Goal: Information Seeking & Learning: Learn about a topic

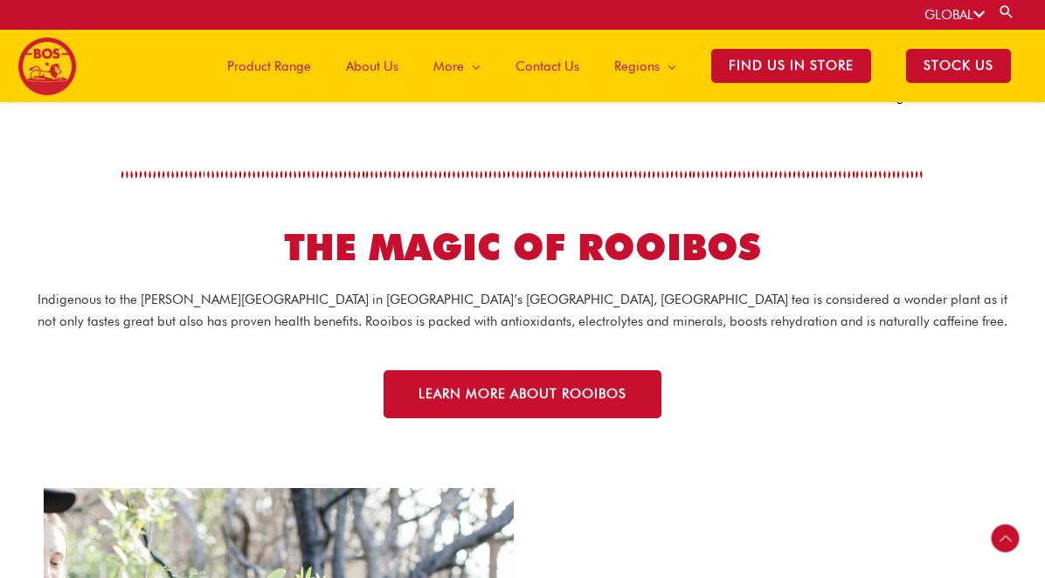
scroll to position [2059, 0]
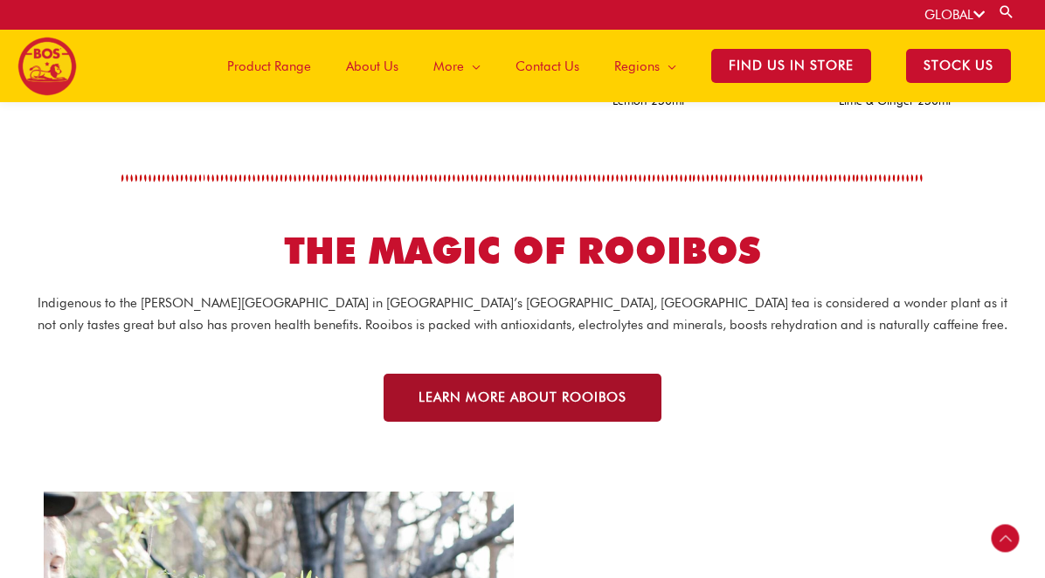
click at [528, 397] on span "LEARN MORE ABOUT ROOIBOS" at bounding box center [522, 397] width 208 height 13
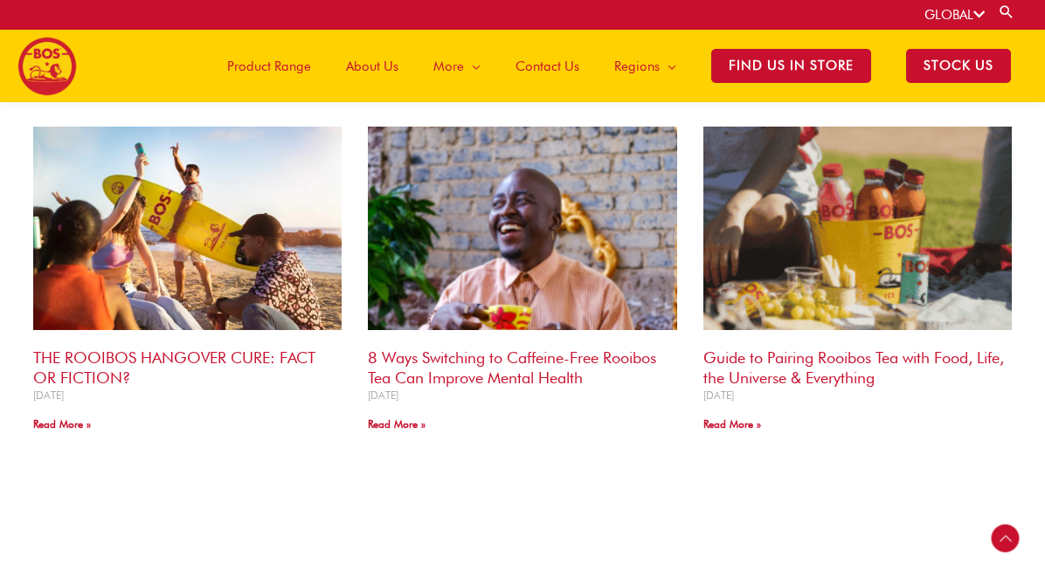
scroll to position [1882, 0]
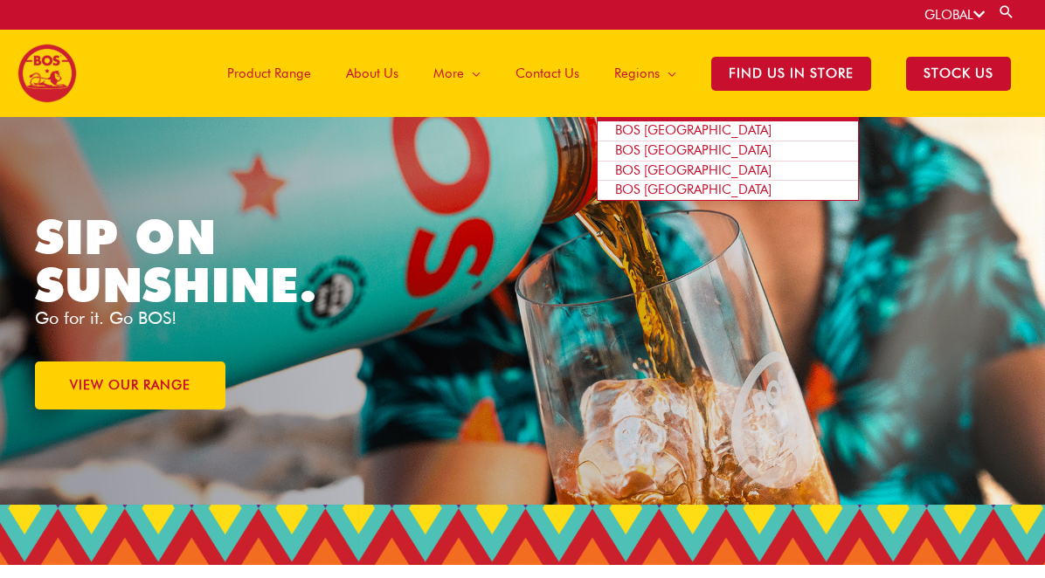
click at [651, 130] on span "BOS [GEOGRAPHIC_DATA]" at bounding box center [693, 130] width 156 height 16
click at [631, 127] on span "BOS [GEOGRAPHIC_DATA]" at bounding box center [693, 130] width 156 height 16
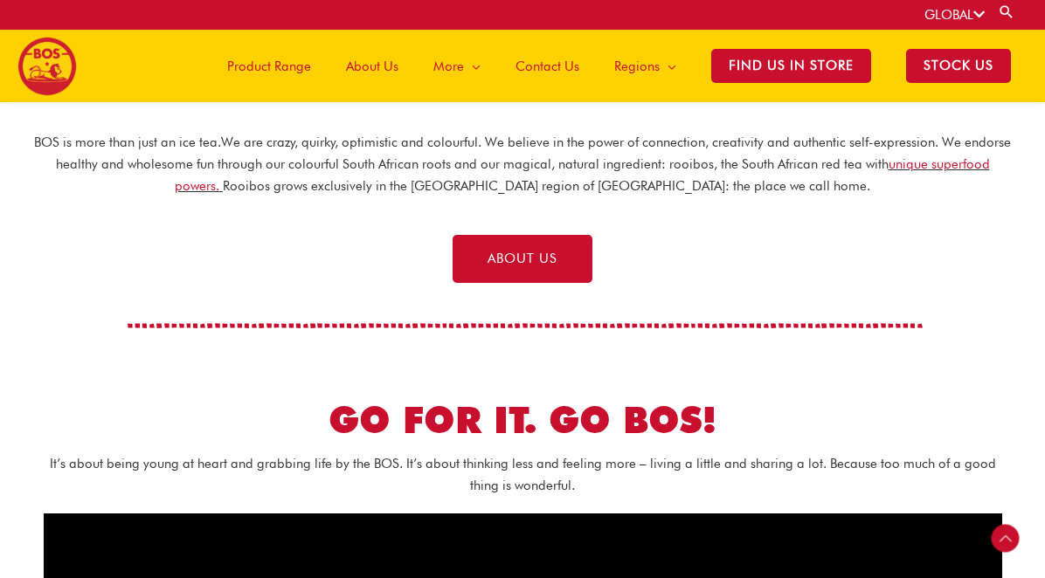
scroll to position [490, 0]
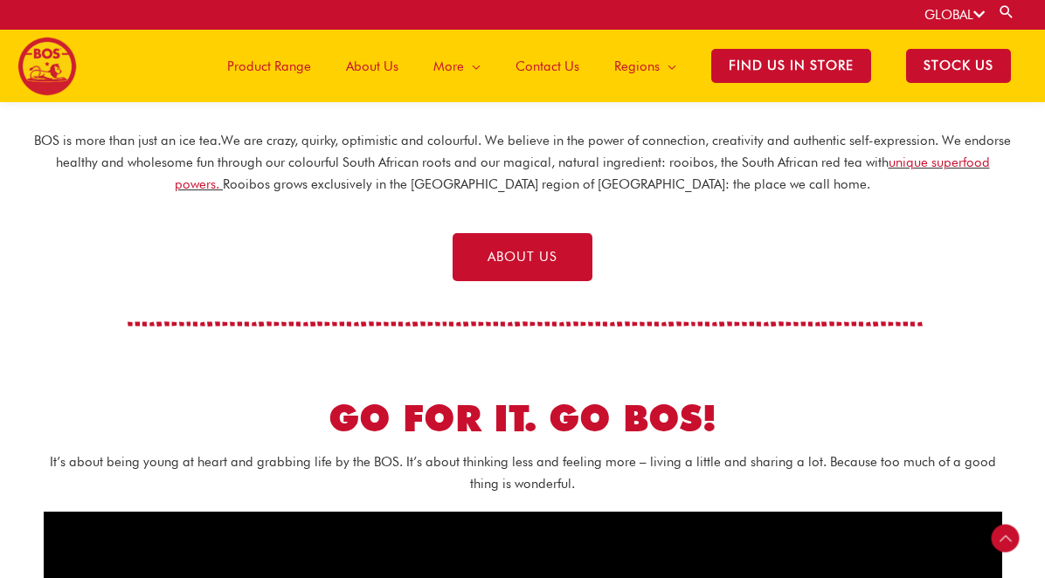
click at [311, 66] on span "Product Range" at bounding box center [269, 66] width 84 height 52
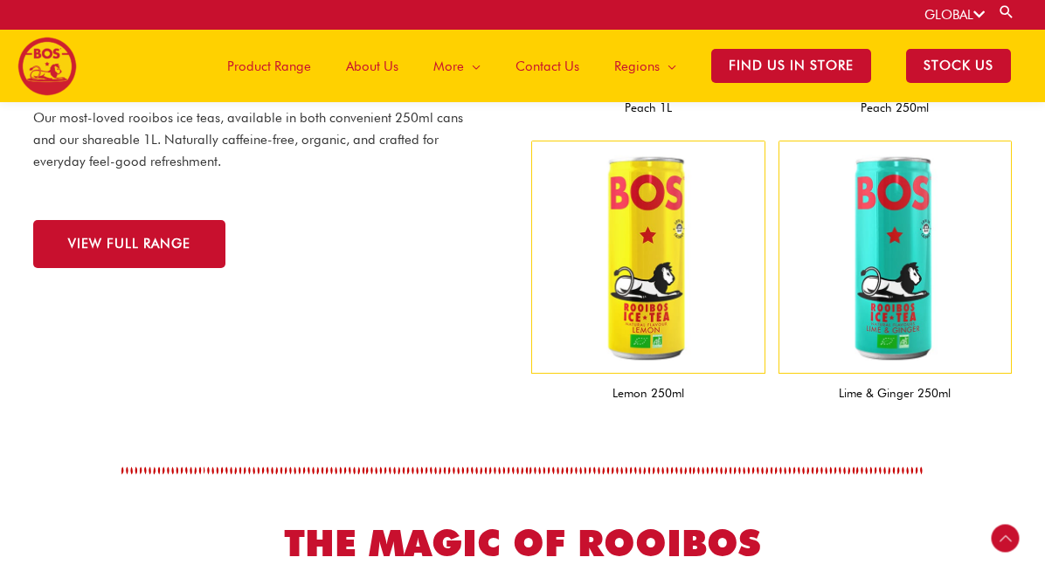
scroll to position [1767, 0]
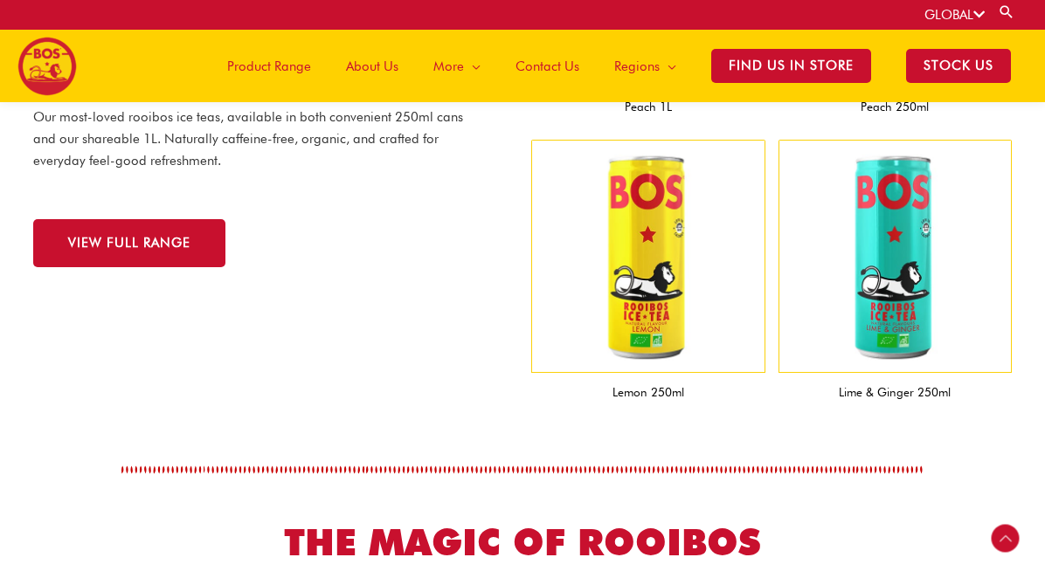
click at [291, 63] on span "Product Range" at bounding box center [269, 66] width 84 height 52
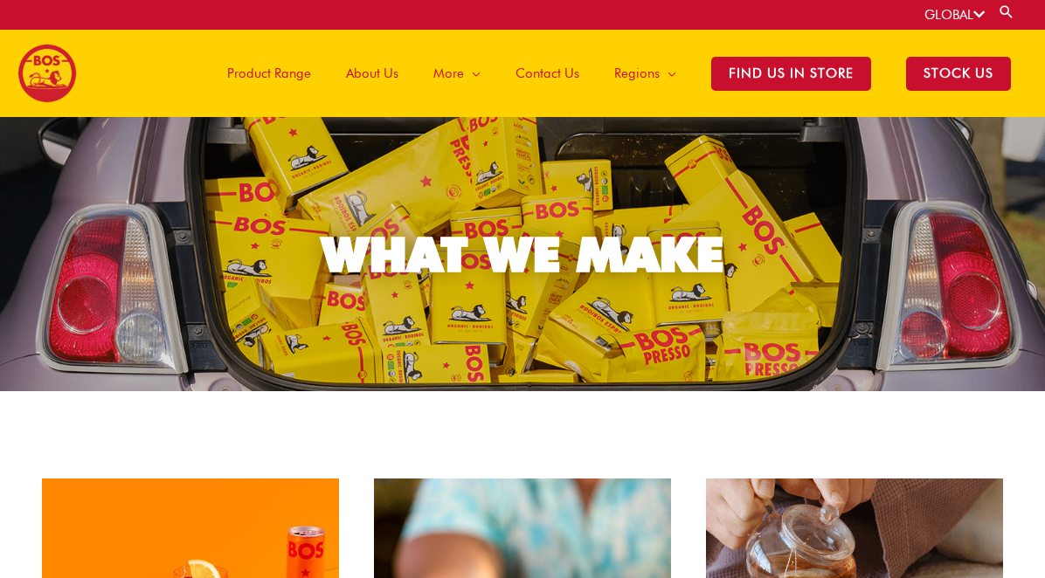
click at [369, 72] on span "About Us" at bounding box center [372, 73] width 52 height 52
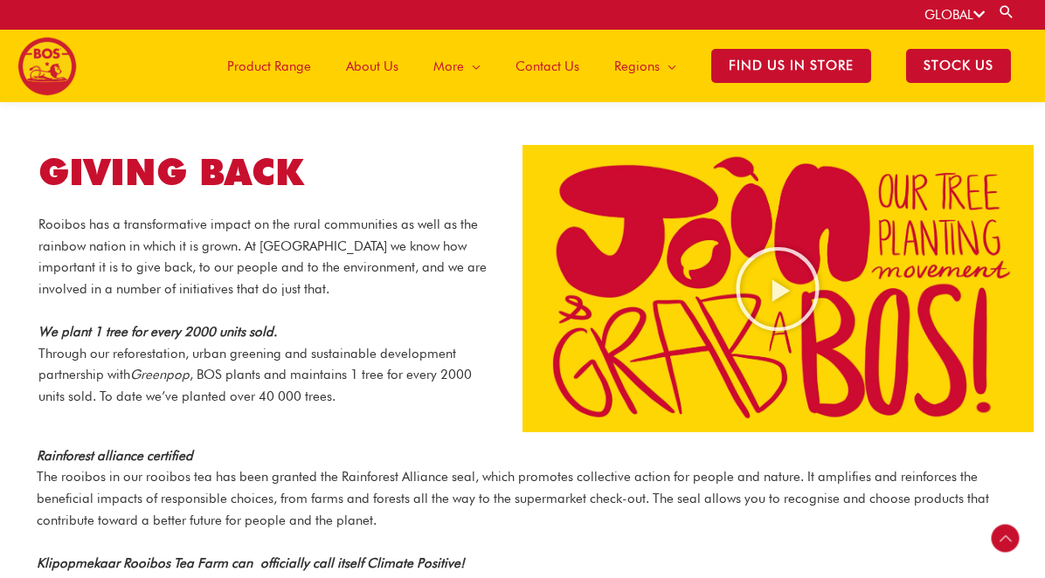
scroll to position [1702, 0]
